Goal: Task Accomplishment & Management: Manage account settings

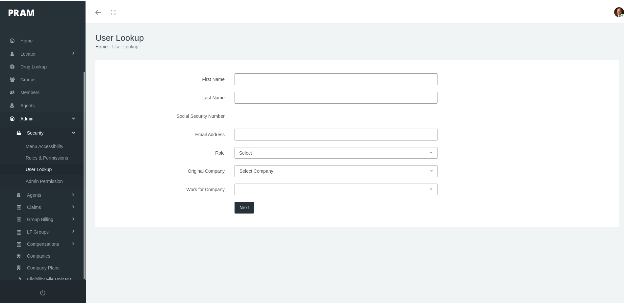
scroll to position [59, 0]
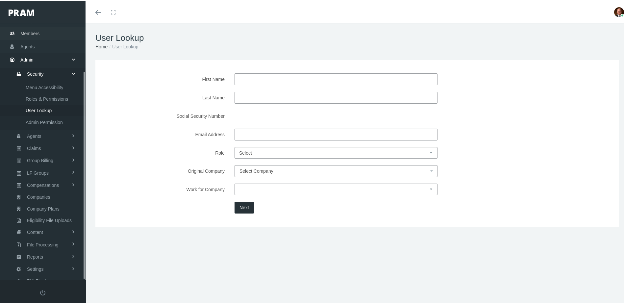
click at [38, 28] on span "Members" at bounding box center [29, 32] width 19 height 12
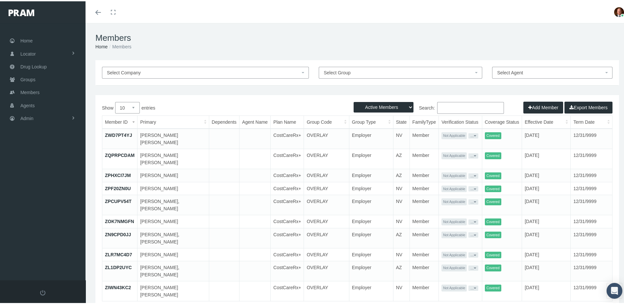
click at [460, 106] on input "Search:" at bounding box center [470, 107] width 67 height 12
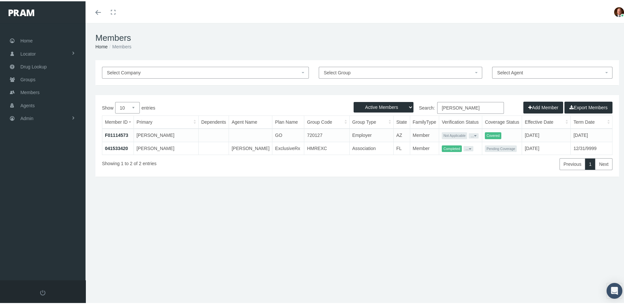
type input "labriola"
click at [123, 147] on link "041533420" at bounding box center [116, 146] width 23 height 5
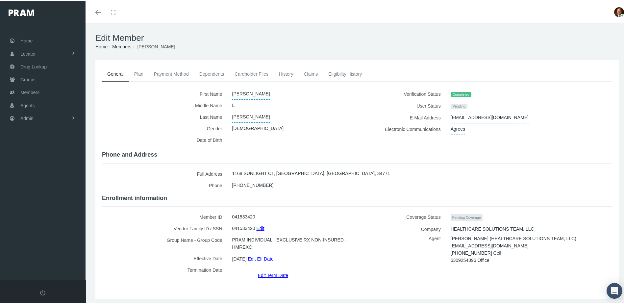
click at [269, 255] on link "Edit Eff Date" at bounding box center [261, 258] width 26 height 10
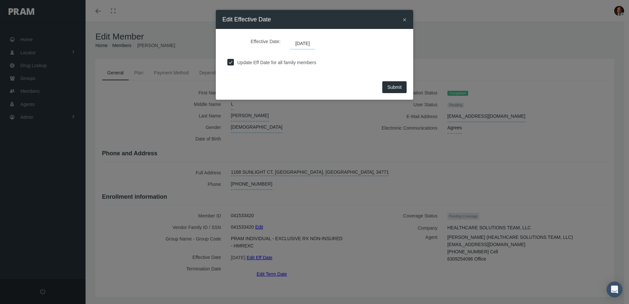
click at [315, 44] on span "[DATE]" at bounding box center [302, 43] width 24 height 11
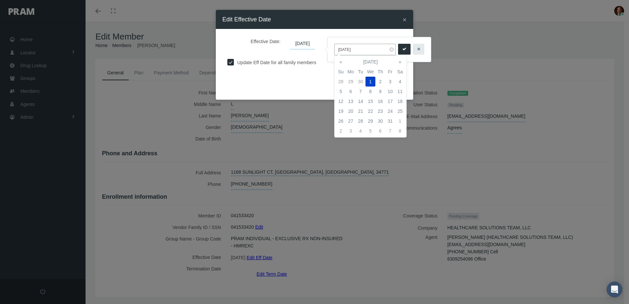
click at [355, 47] on input "[DATE]" at bounding box center [364, 50] width 61 height 12
click at [342, 63] on th "«" at bounding box center [341, 62] width 10 height 10
click at [351, 81] on td "1" at bounding box center [351, 82] width 10 height 10
type input "[DATE]"
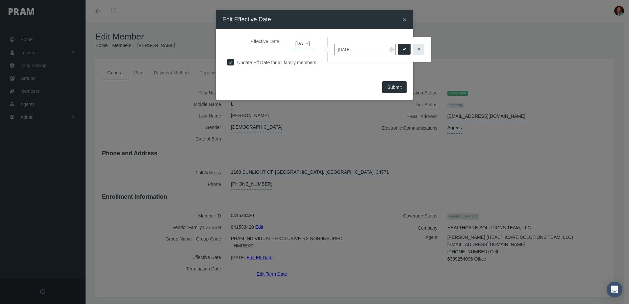
click at [402, 46] on icon "submit" at bounding box center [404, 49] width 4 height 6
click at [396, 88] on span "Submit" at bounding box center [394, 86] width 14 height 5
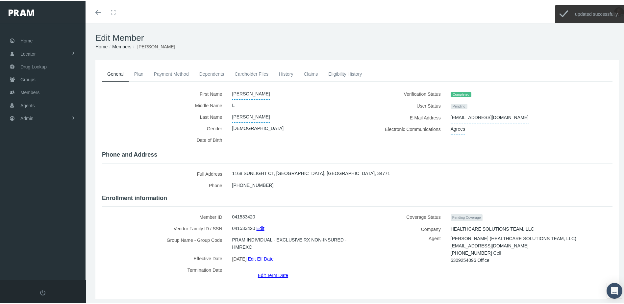
click at [286, 71] on link "History" at bounding box center [286, 72] width 25 height 14
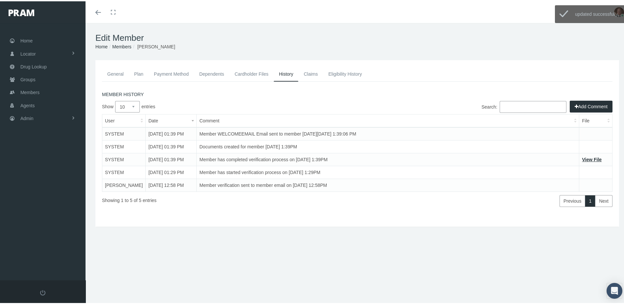
click at [590, 102] on button "Add Comment" at bounding box center [590, 105] width 43 height 12
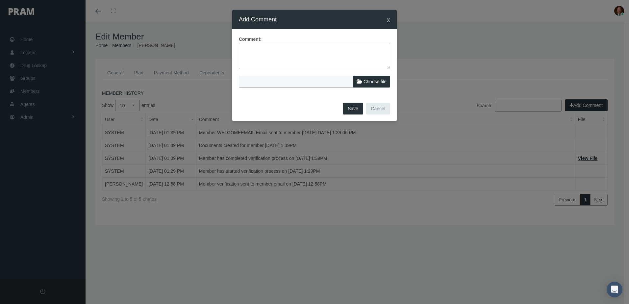
click at [347, 52] on textarea at bounding box center [314, 56] width 151 height 26
type textarea "Agent reached out to backdate member because member needs her meds."
click at [358, 109] on button "Save" at bounding box center [353, 109] width 20 height 12
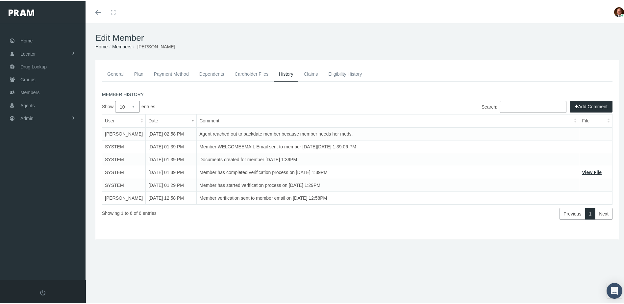
click at [270, 218] on div "Showing 1 to 6 of 6 entries" at bounding box center [208, 210] width 213 height 15
click at [256, 74] on link "Cardholder Files" at bounding box center [251, 72] width 44 height 14
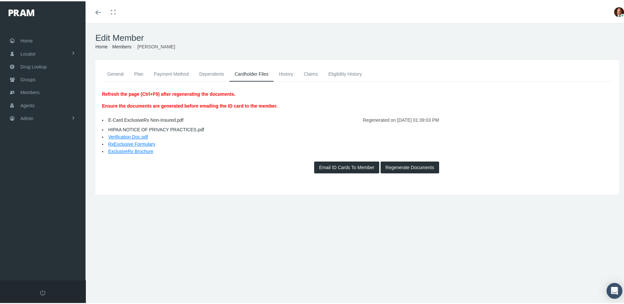
click at [396, 167] on button "Regenerate Documents" at bounding box center [409, 166] width 59 height 12
click at [159, 118] on link "E-Card ExclusiveRx Non-Insured.pdf" at bounding box center [145, 118] width 75 height 5
click at [398, 168] on button "Regenerate Documents" at bounding box center [409, 166] width 59 height 12
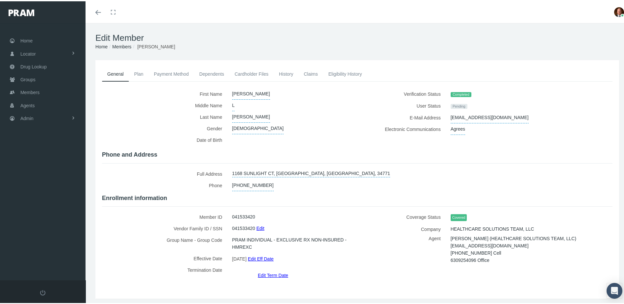
scroll to position [15, 0]
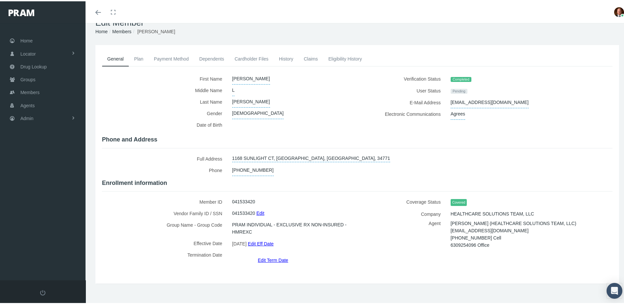
click at [177, 56] on link "Payment Method" at bounding box center [171, 57] width 45 height 14
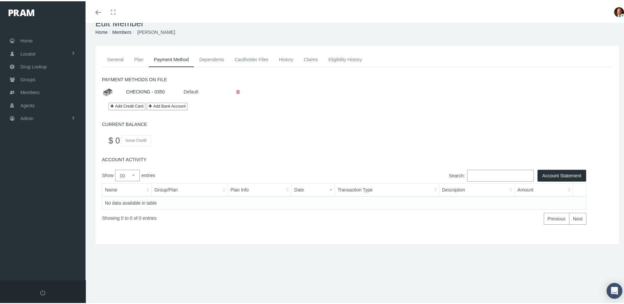
scroll to position [0, 0]
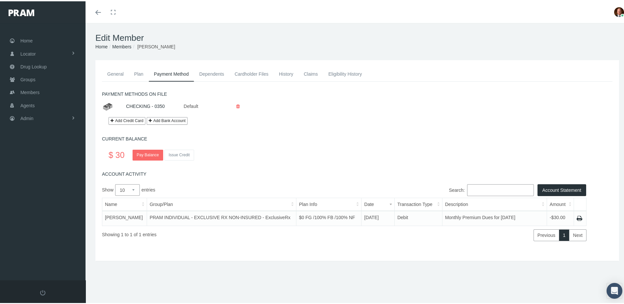
click at [110, 75] on link "General" at bounding box center [115, 72] width 27 height 14
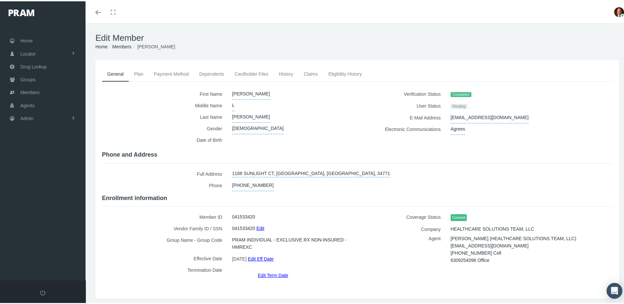
click at [254, 70] on link "Cardholder Files" at bounding box center [251, 72] width 44 height 14
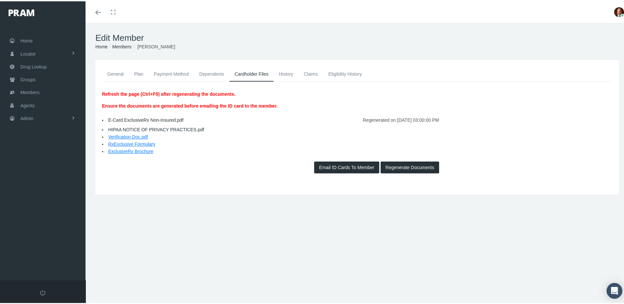
click at [154, 119] on link "E-Card ExclusiveRx Non-Insured.pdf" at bounding box center [145, 118] width 75 height 5
click at [109, 72] on link "General" at bounding box center [115, 72] width 27 height 14
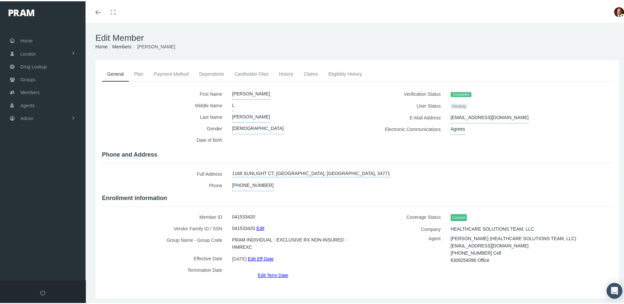
click at [270, 269] on link "Edit Term Date" at bounding box center [273, 274] width 30 height 10
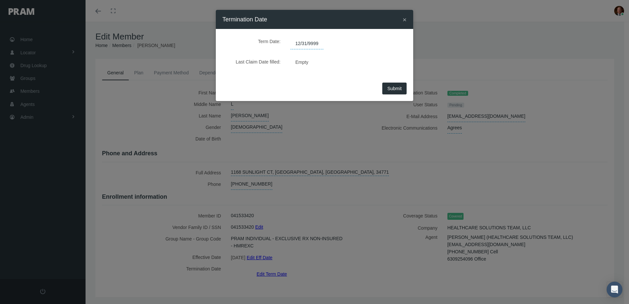
click at [320, 42] on span "12/31/9999" at bounding box center [306, 43] width 33 height 11
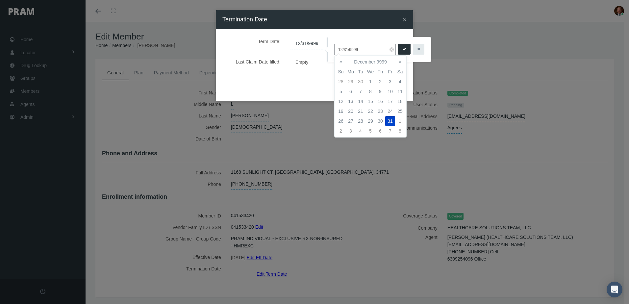
drag, startPoint x: 362, startPoint y: 51, endPoint x: 337, endPoint y: 52, distance: 25.7
click at [337, 52] on input "12/31/9999" at bounding box center [364, 50] width 61 height 12
click at [352, 81] on td "1" at bounding box center [351, 82] width 10 height 10
type input "[DATE]"
click at [402, 49] on icon "submit" at bounding box center [404, 49] width 4 height 6
